Goal: Navigation & Orientation: Find specific page/section

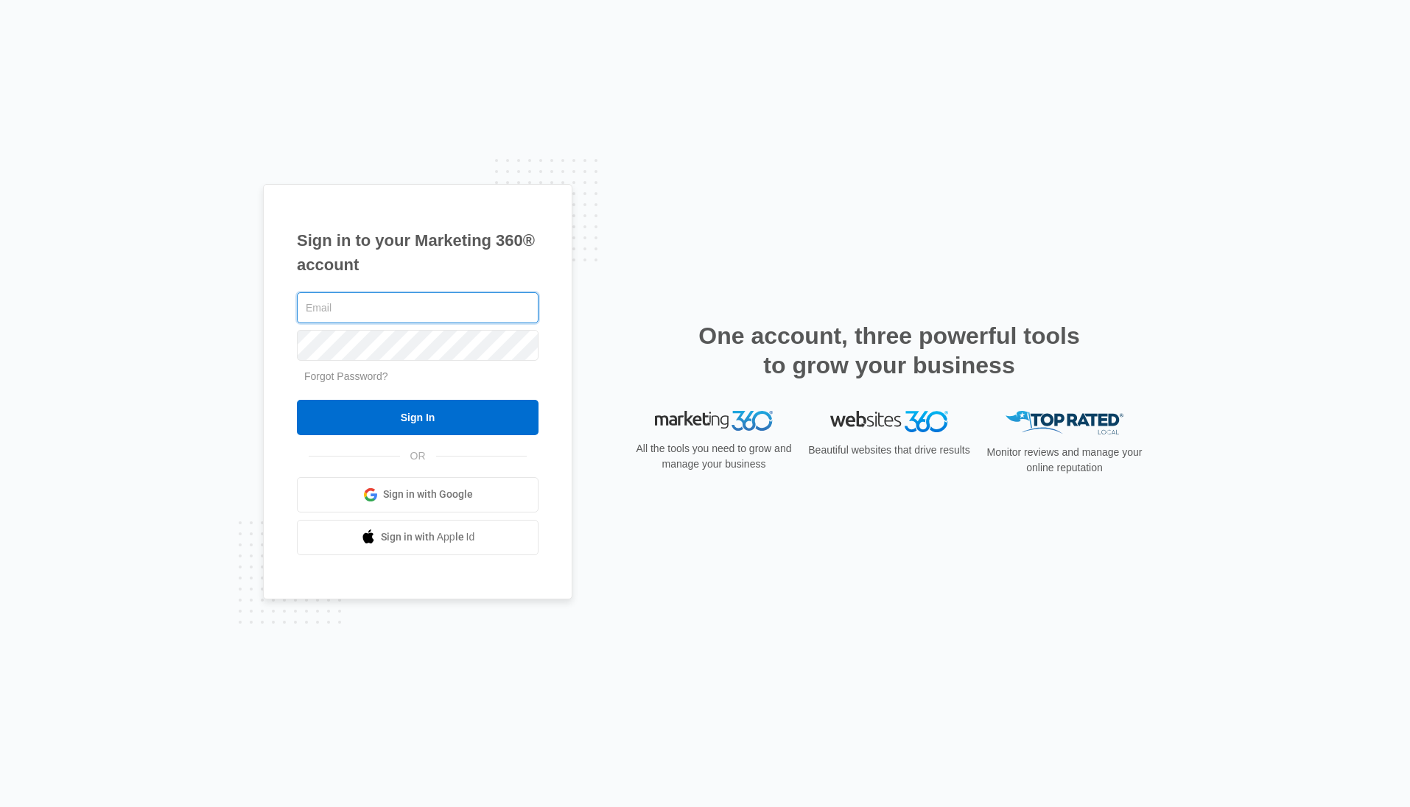
click at [408, 303] on input "text" at bounding box center [418, 307] width 242 height 31
type input "[PERSON_NAME][EMAIL_ADDRESS][PERSON_NAME][DOMAIN_NAME]"
drag, startPoint x: 452, startPoint y: 408, endPoint x: 474, endPoint y: 398, distance: 23.7
click at [455, 407] on input "Sign In" at bounding box center [418, 417] width 242 height 35
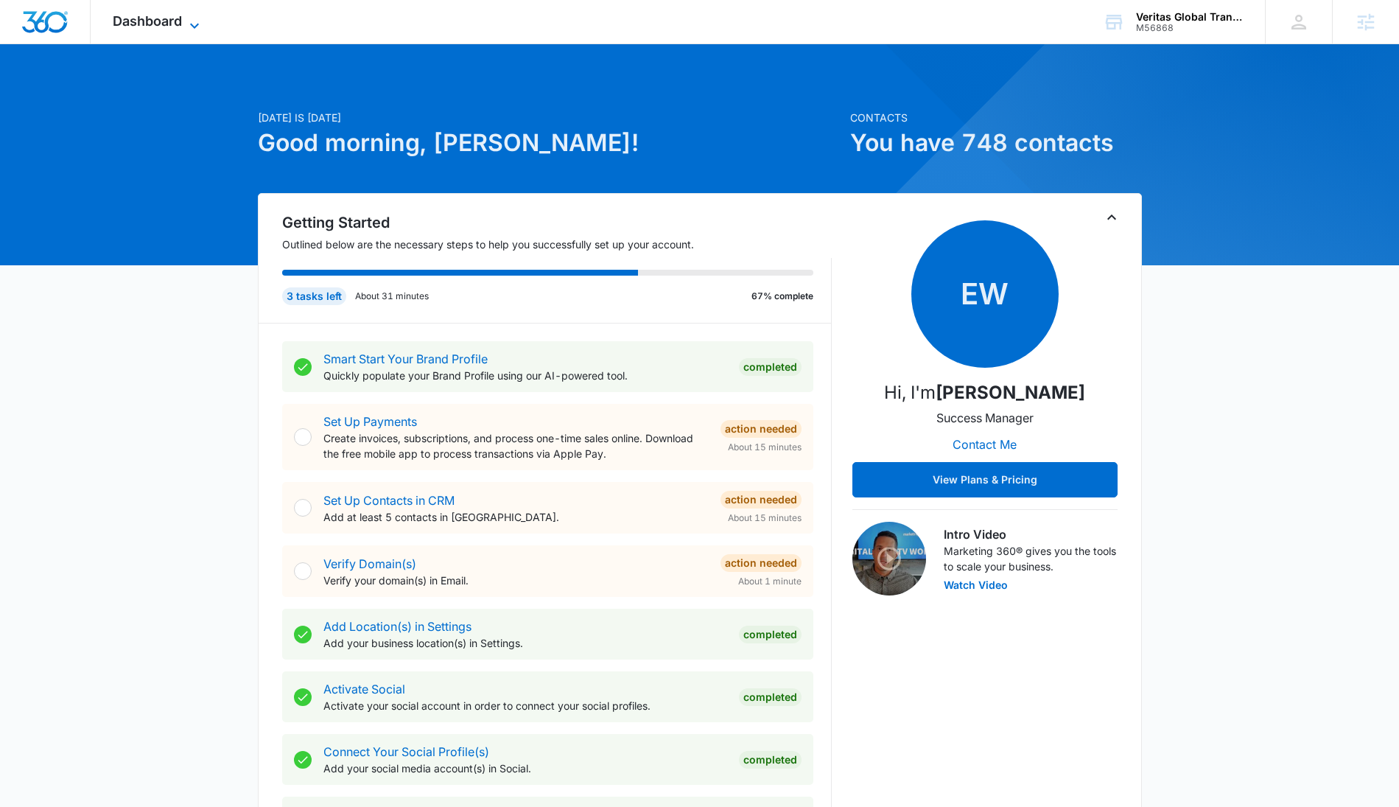
click at [162, 23] on span "Dashboard" at bounding box center [147, 20] width 69 height 15
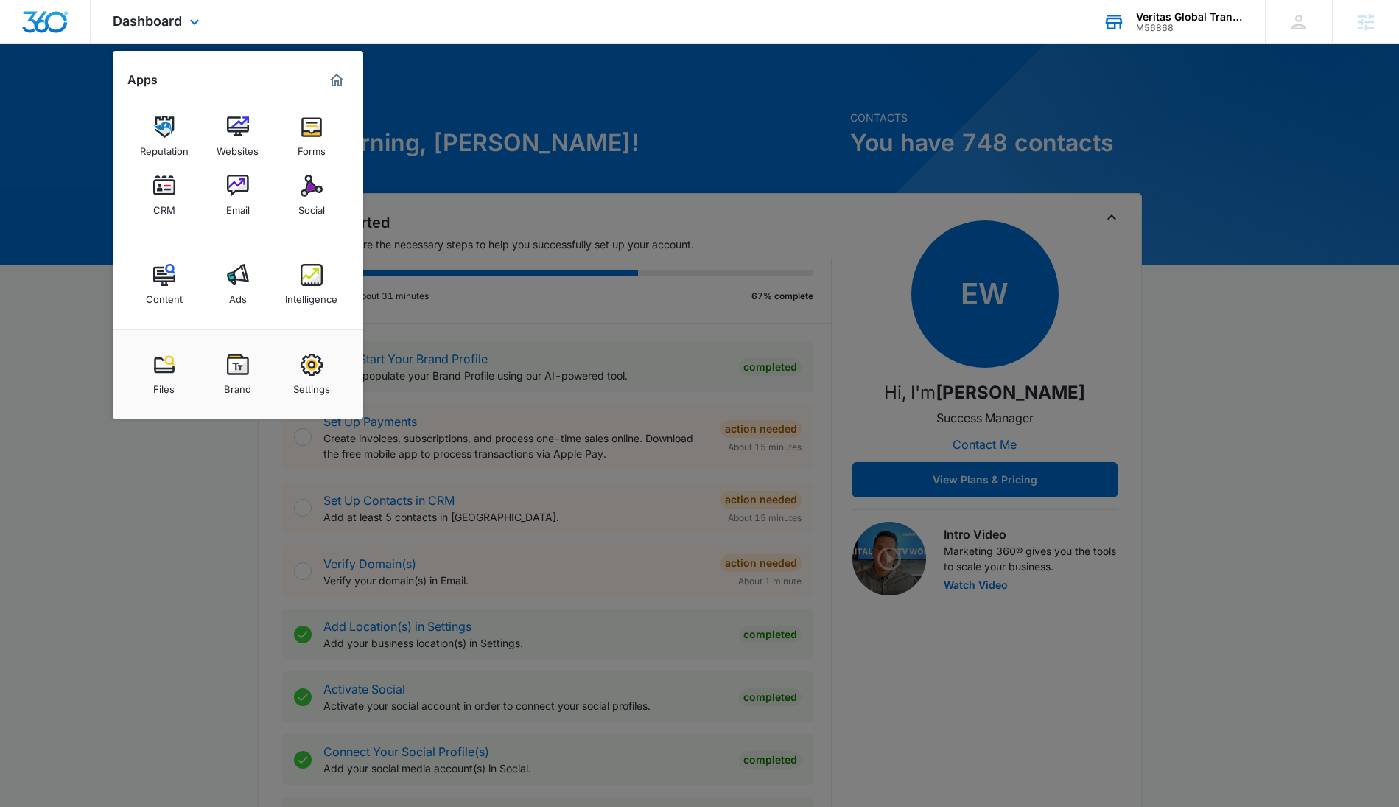
click at [1196, 32] on div "M56868" at bounding box center [1190, 28] width 108 height 10
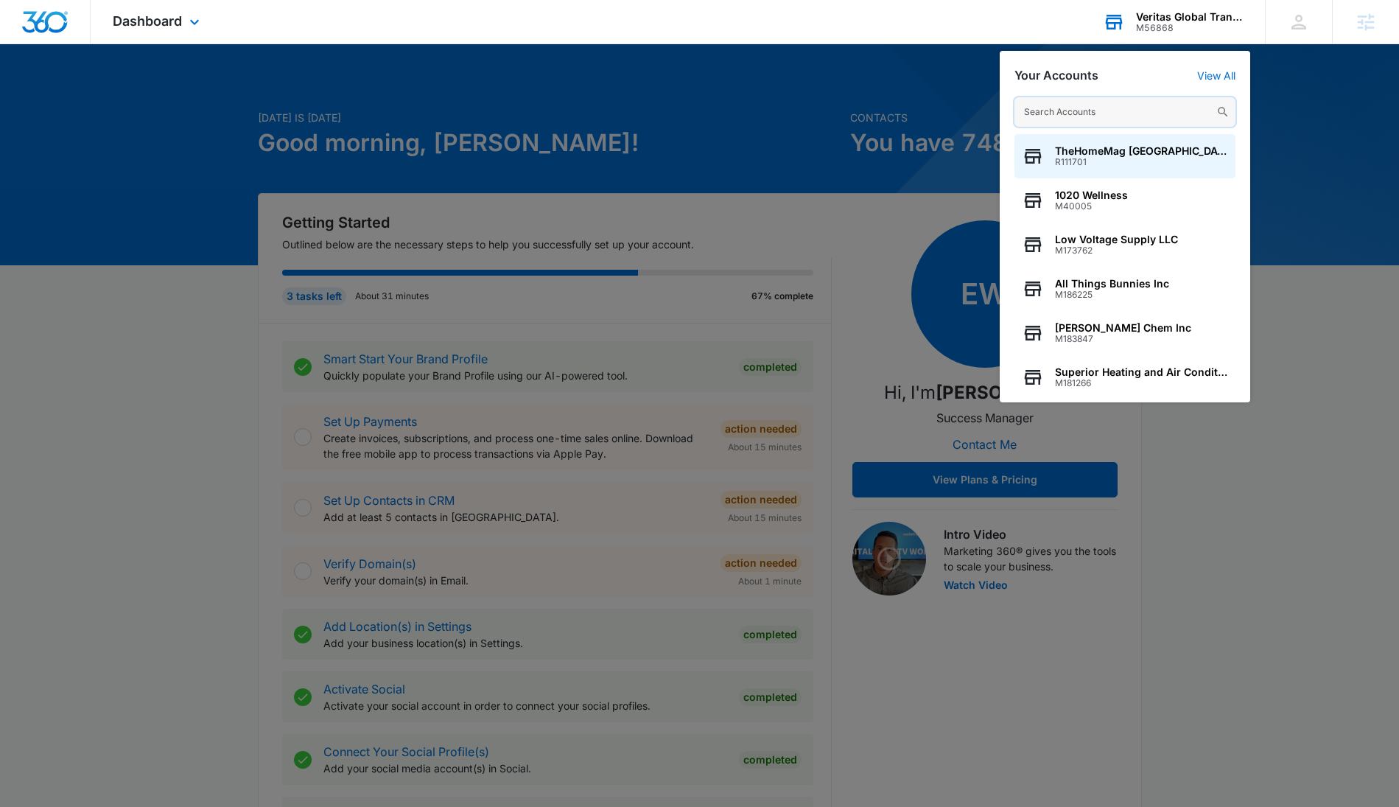
click at [1047, 119] on input "text" at bounding box center [1124, 111] width 221 height 29
paste input "M27335"
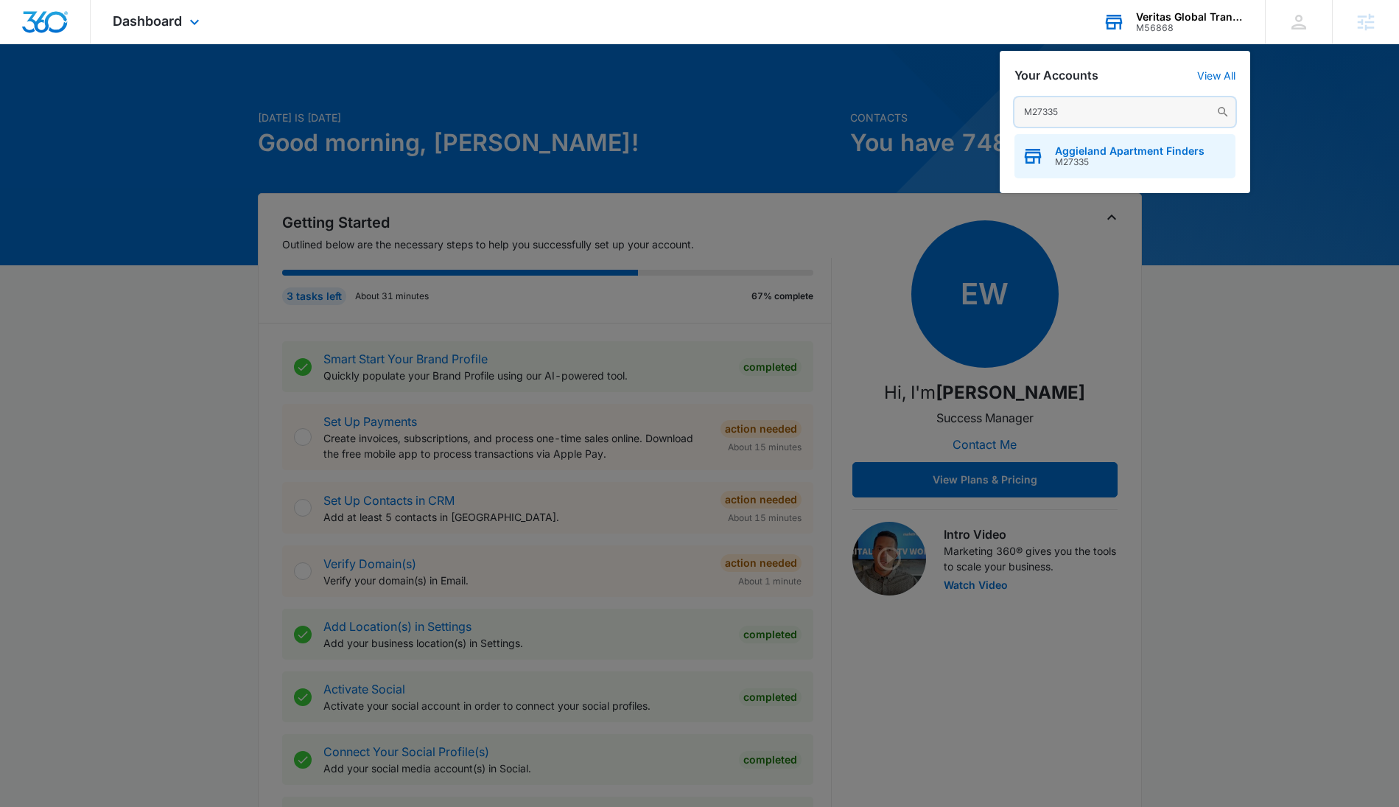
type input "M27335"
click at [1116, 150] on span "Aggieland Apartment Finders" at bounding box center [1130, 151] width 150 height 12
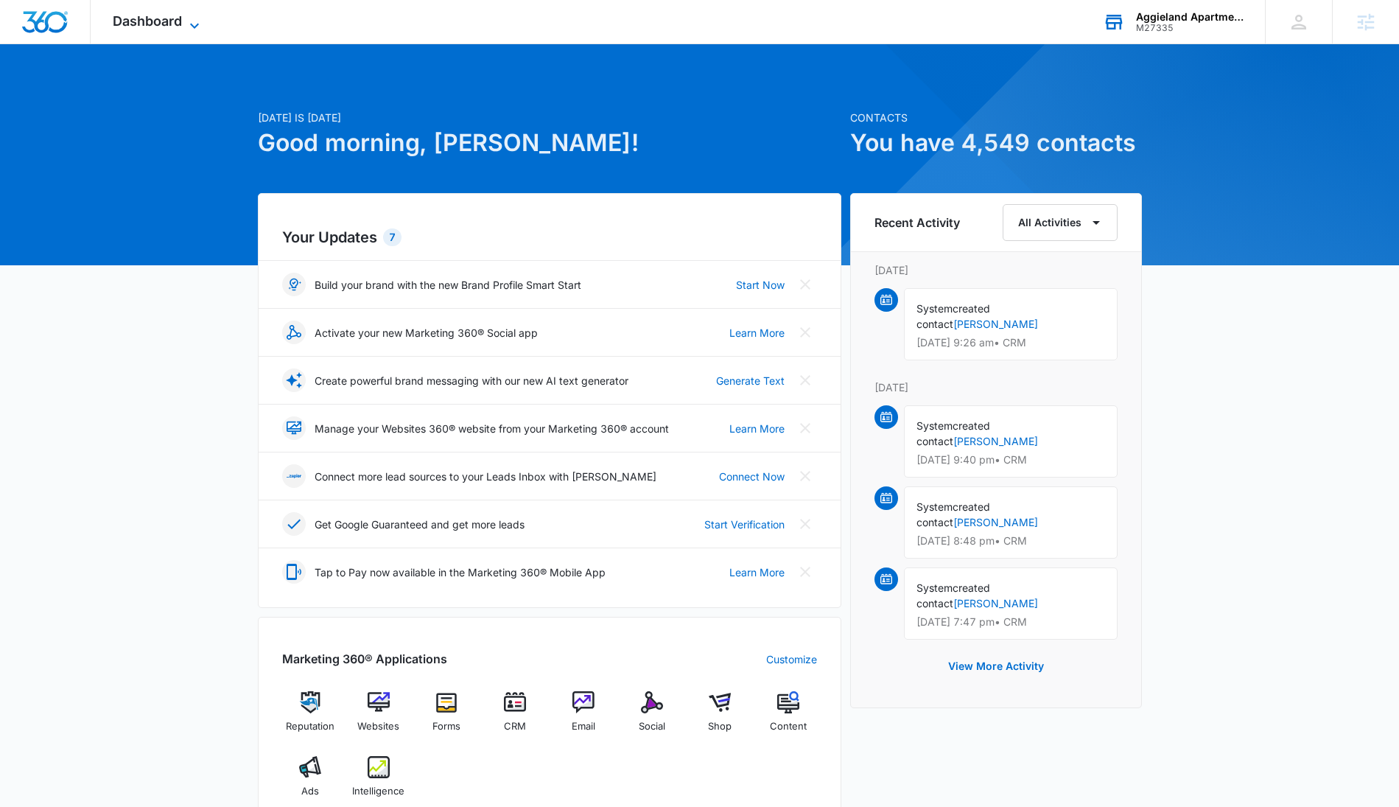
click at [177, 13] on span "Dashboard" at bounding box center [147, 20] width 69 height 15
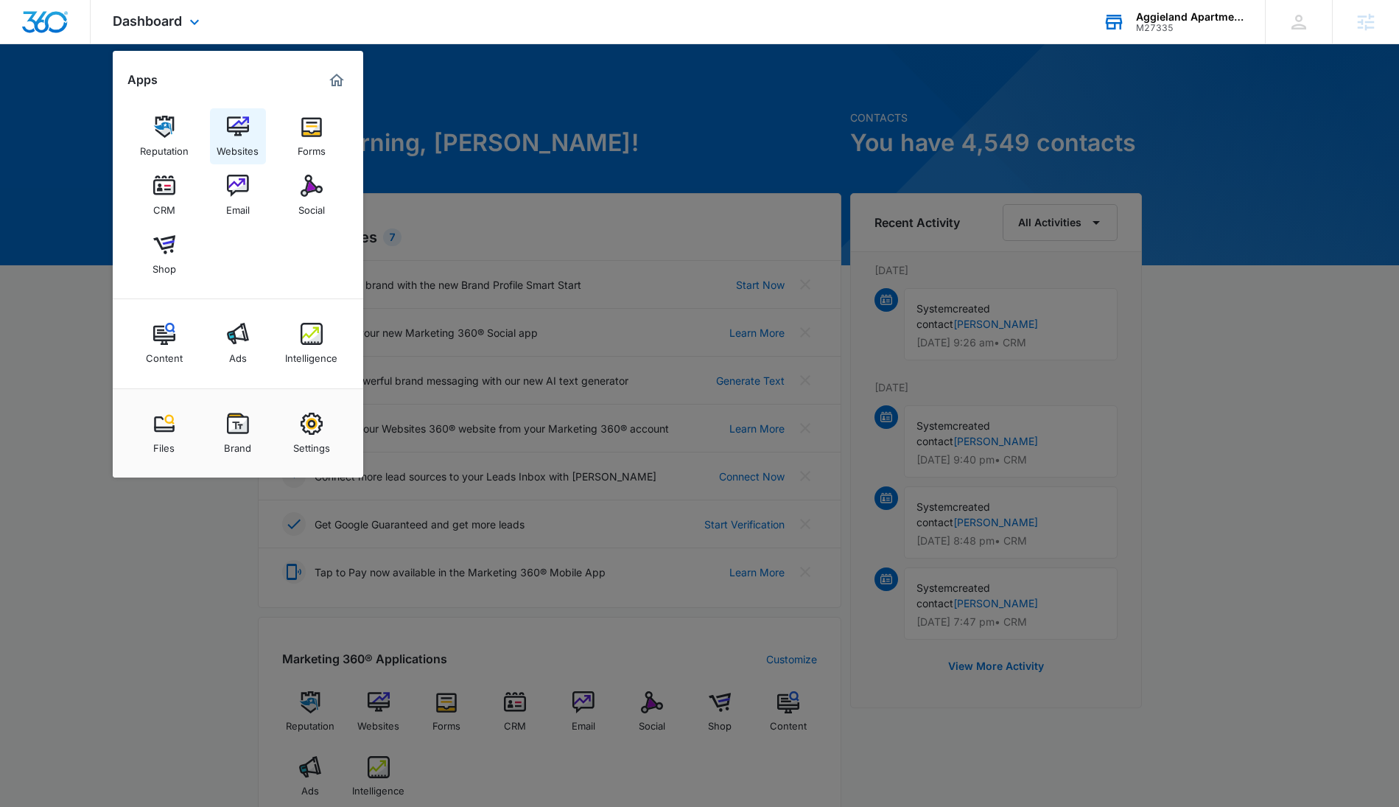
click at [232, 129] on img at bounding box center [238, 127] width 22 height 22
